Goal: Task Accomplishment & Management: Manage account settings

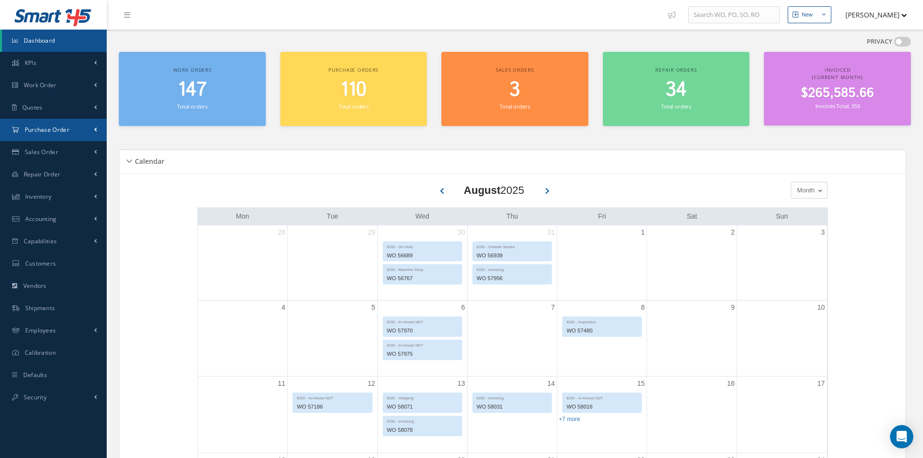
click at [40, 127] on span "Purchase Order" at bounding box center [47, 130] width 45 height 8
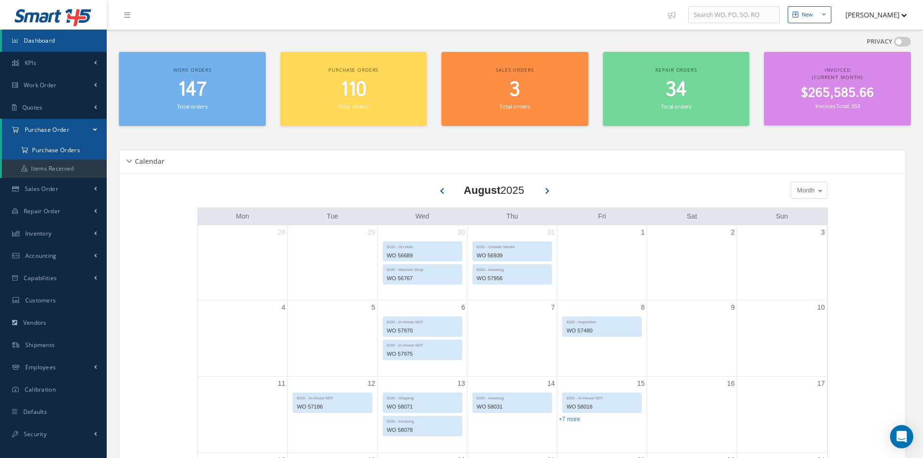
click at [45, 147] on a=1&status_id=2&status_id=3&status_id=5&collapsedFilters"] "Purchase Orders" at bounding box center [54, 150] width 105 height 18
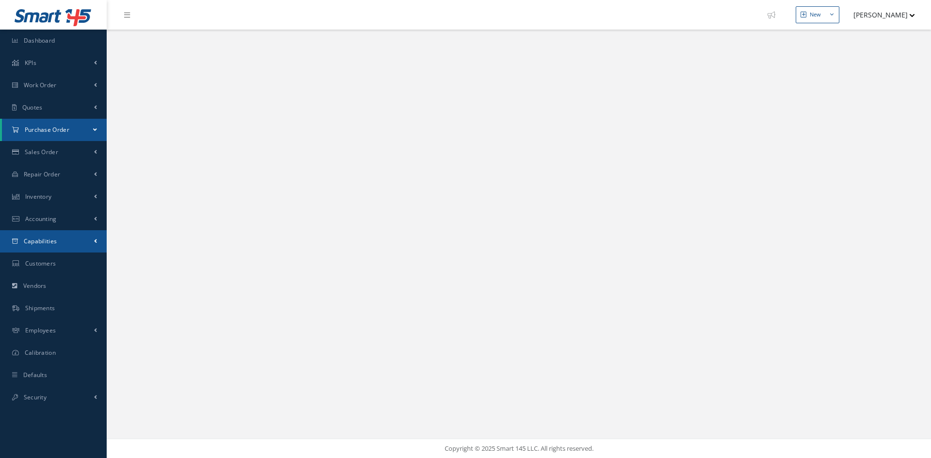
select select "25"
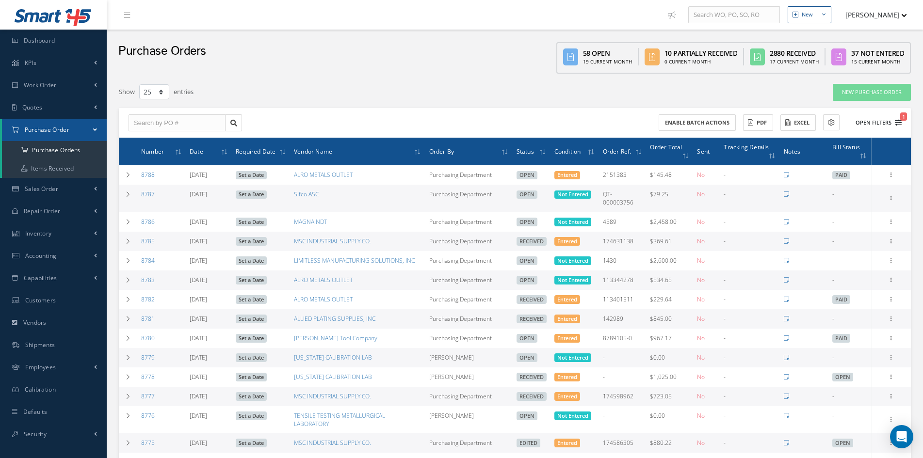
click at [875, 124] on button "Open Filters 1" at bounding box center [874, 123] width 55 height 16
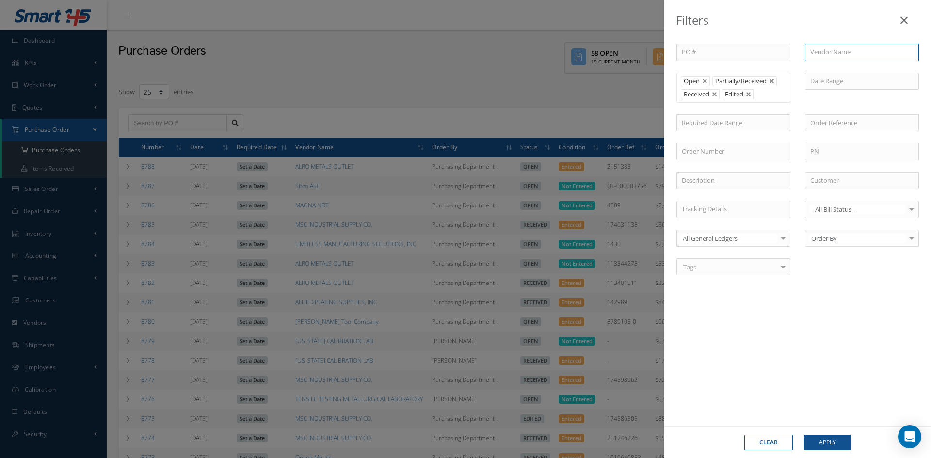
click at [859, 51] on input "text" at bounding box center [862, 52] width 114 height 17
click at [861, 68] on span "CESSNA AIRCRAFT COMPANY" at bounding box center [852, 69] width 84 height 9
type input "CESSNA AIRCRAFT COMPANY"
click at [823, 443] on button "Apply" at bounding box center [827, 443] width 47 height 16
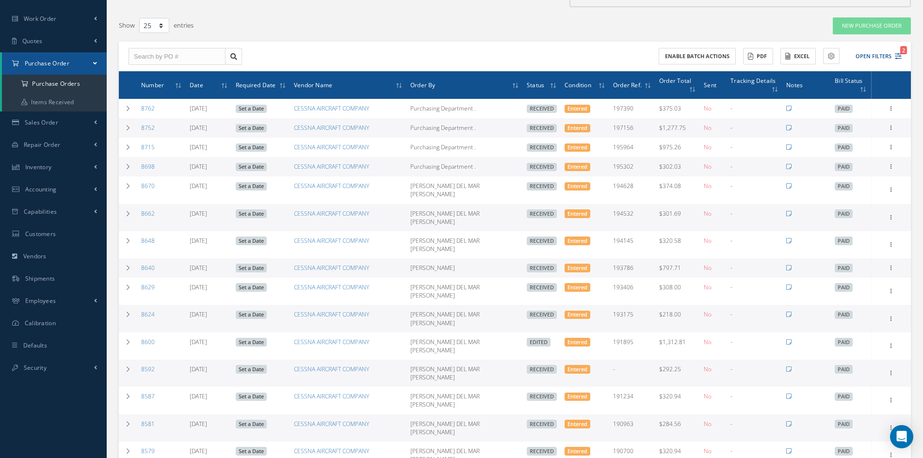
scroll to position [97, 0]
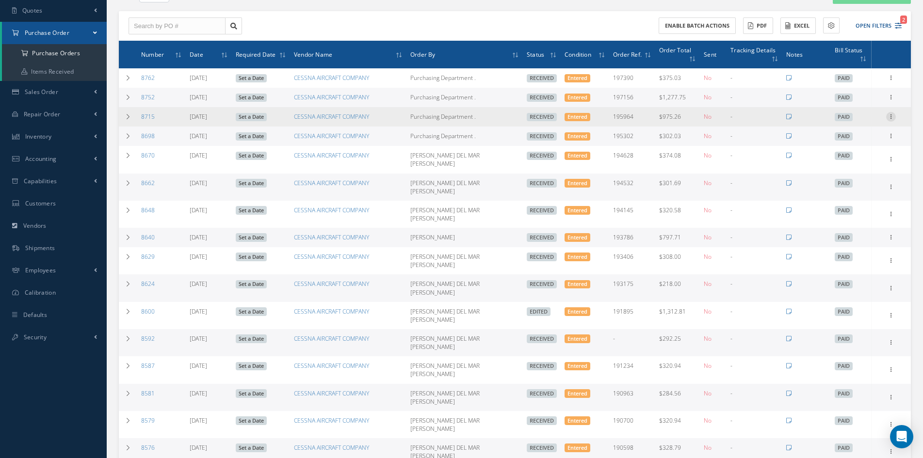
click at [892, 112] on icon at bounding box center [891, 116] width 10 height 8
click at [832, 142] on link "Edit" at bounding box center [846, 148] width 77 height 13
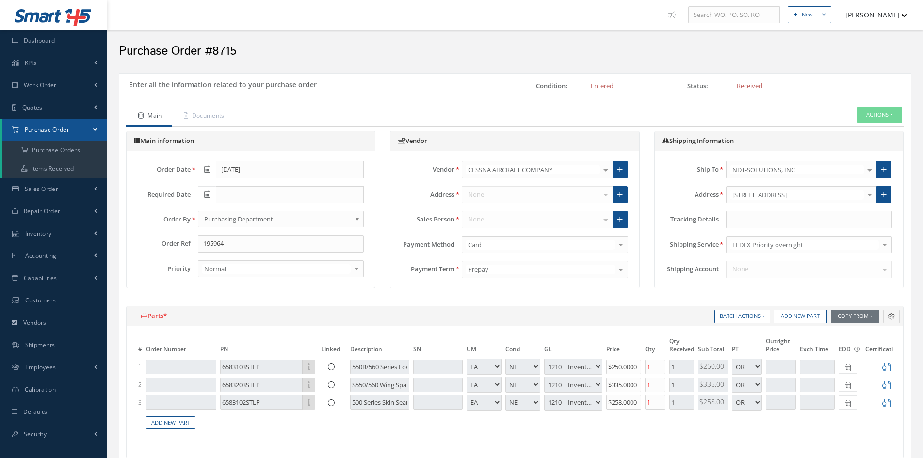
select select "1"
select select "5"
select select "7"
select select "1"
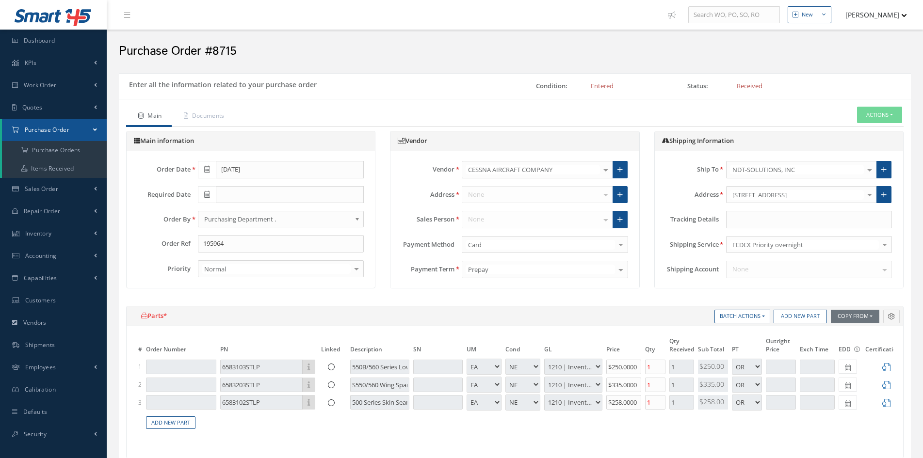
select select "5"
select select "7"
select select "1"
select select "5"
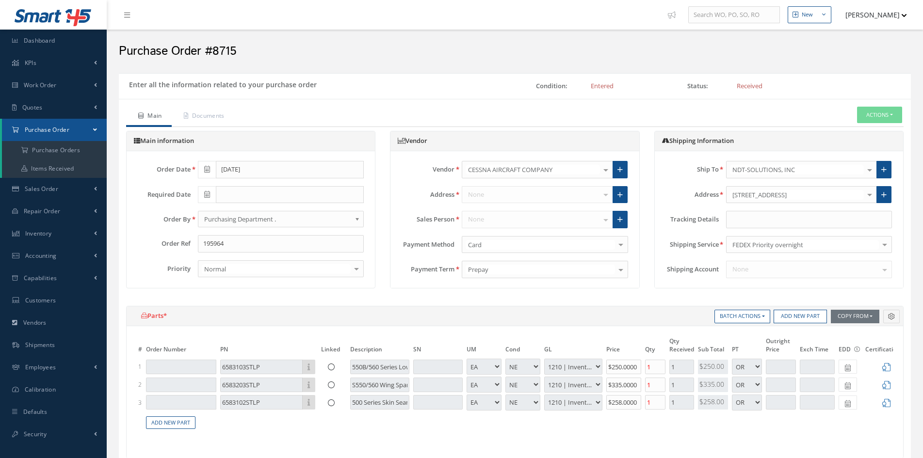
select select "7"
select select "1"
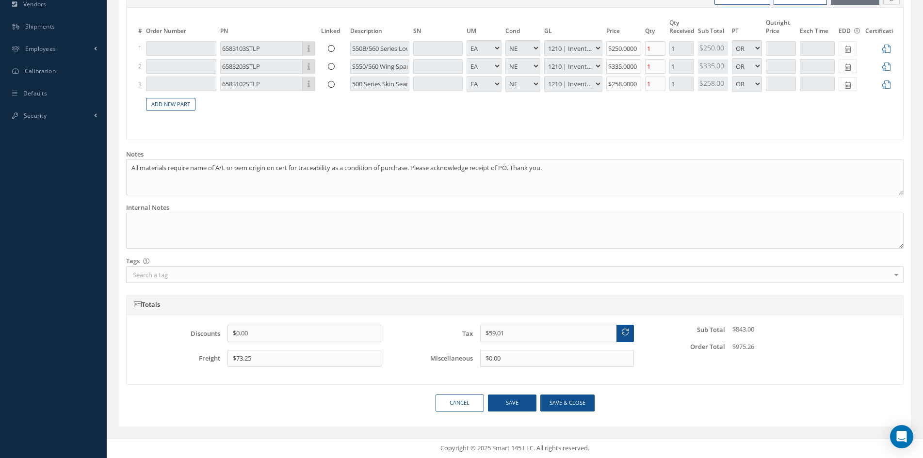
scroll to position [327, 0]
click at [464, 406] on link "Cancel" at bounding box center [460, 403] width 48 height 17
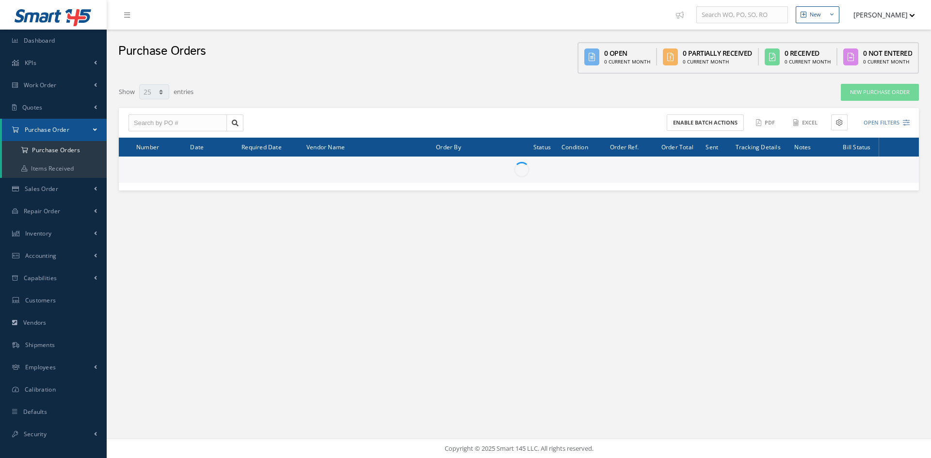
select select "25"
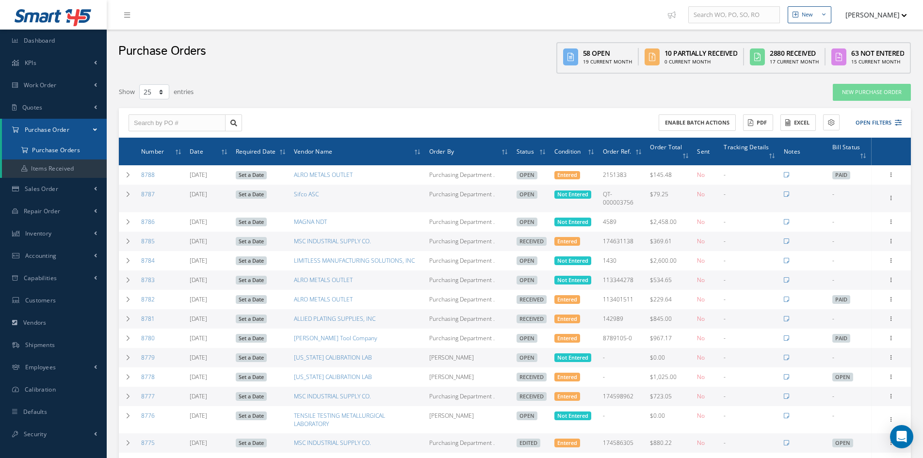
click at [55, 154] on a=1&status_id=2&status_id=3&status_id=5&collapsedFilters"] "Purchase Orders" at bounding box center [54, 150] width 105 height 18
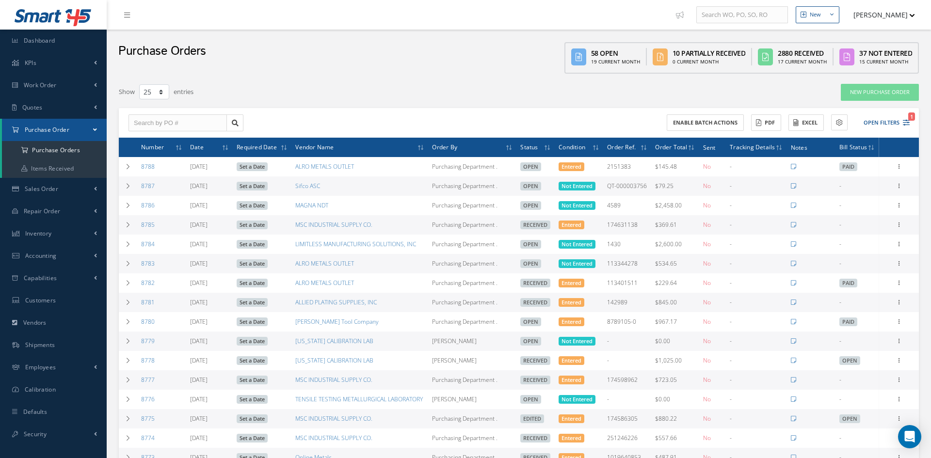
select select "25"
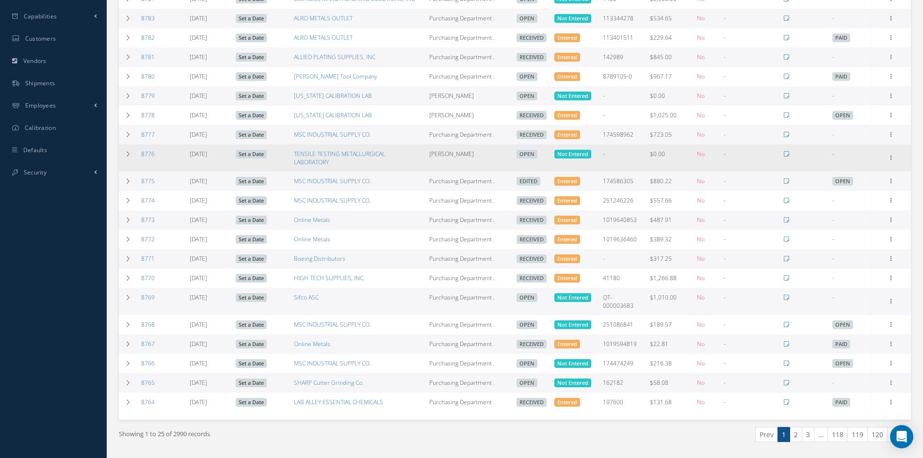
scroll to position [274, 0]
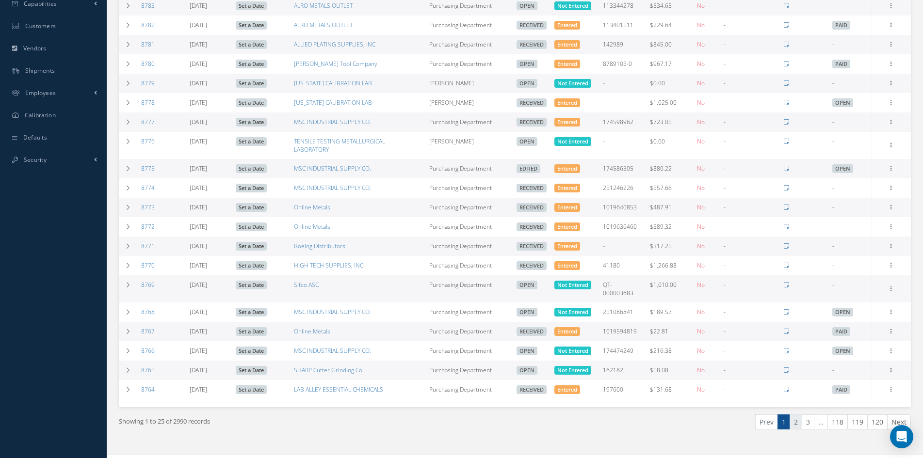
click at [799, 415] on link "2" at bounding box center [796, 422] width 13 height 15
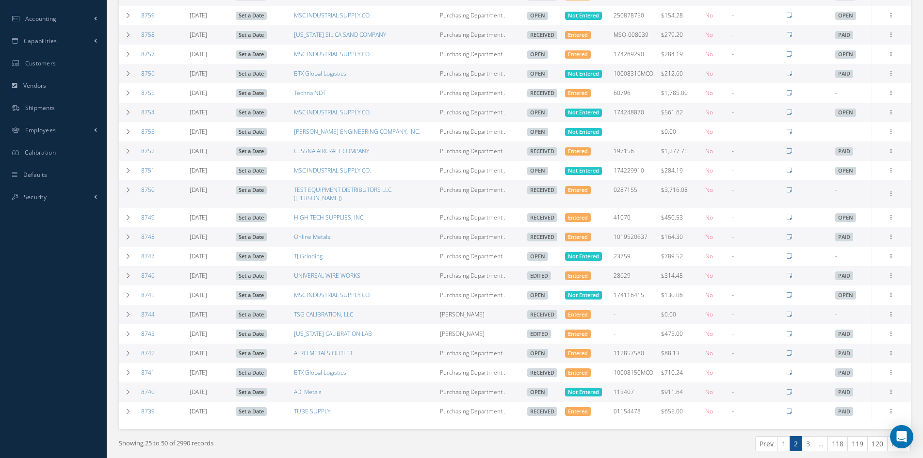
scroll to position [258, 0]
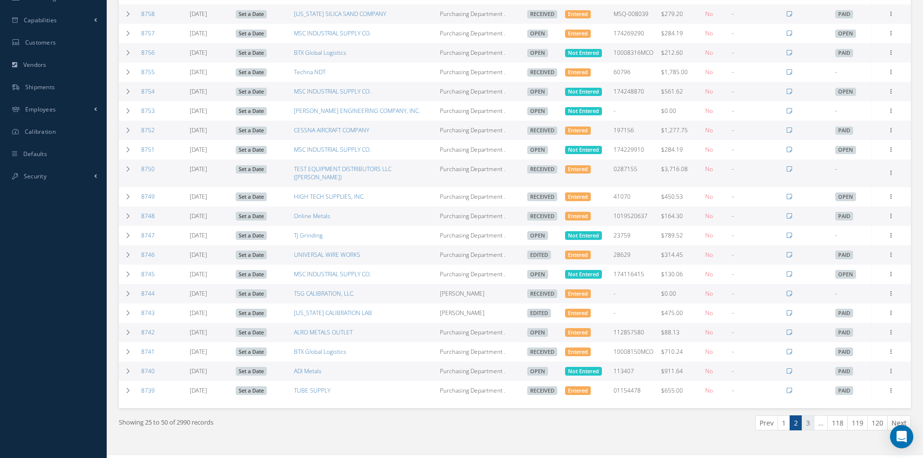
click at [809, 416] on link "3" at bounding box center [808, 423] width 13 height 15
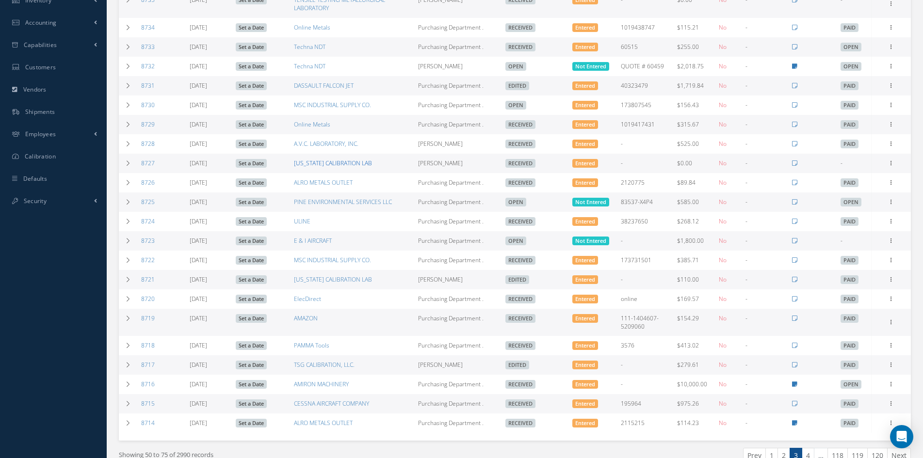
scroll to position [242, 0]
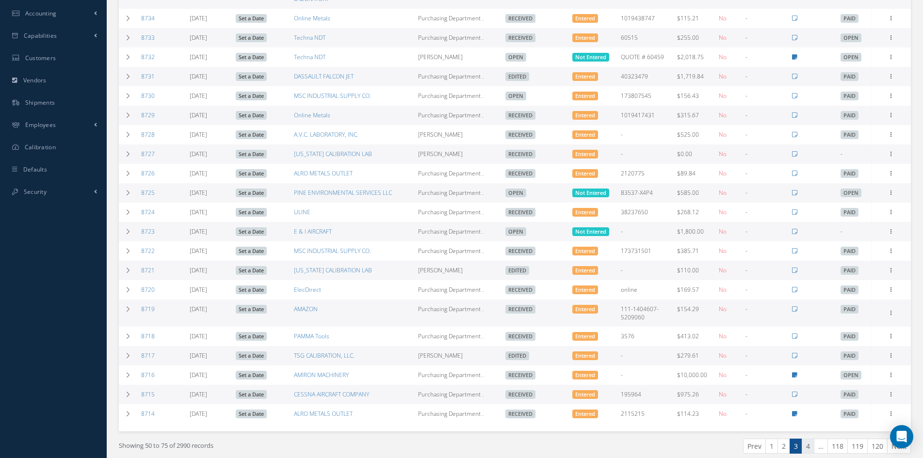
click at [807, 445] on link "4" at bounding box center [808, 446] width 13 height 15
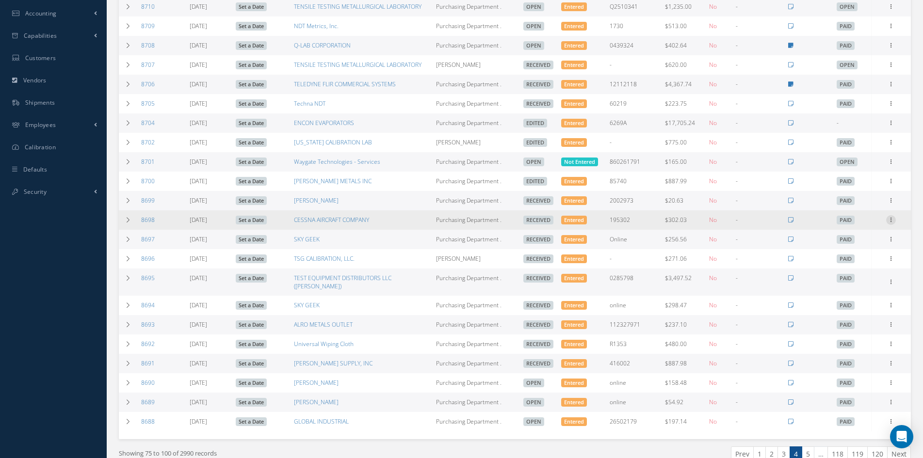
click at [892, 223] on icon at bounding box center [891, 219] width 10 height 8
click at [839, 258] on link "Edit" at bounding box center [846, 251] width 77 height 13
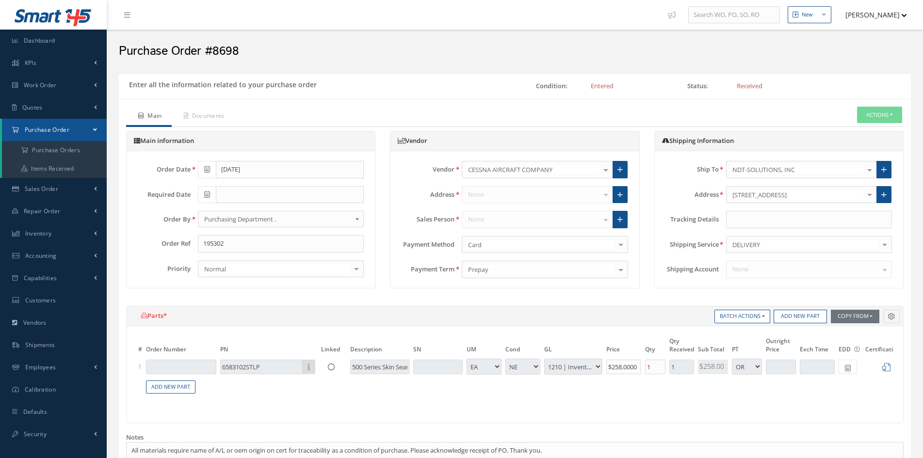
select select "1"
select select "5"
select select "7"
select select "1"
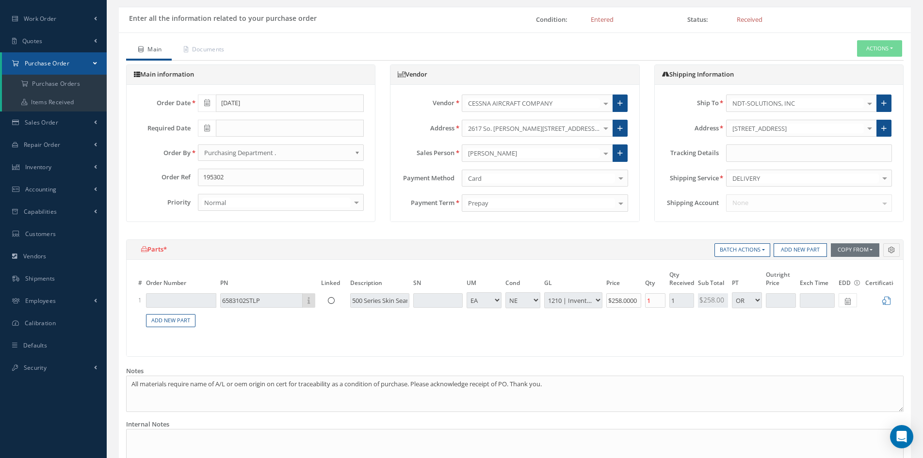
scroll to position [63, 0]
